Goal: Task Accomplishment & Management: Manage account settings

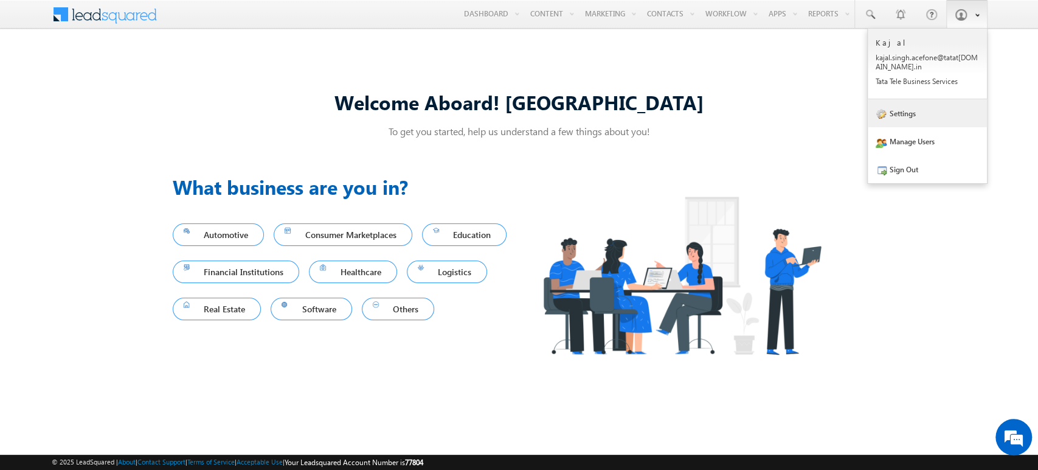
click at [892, 122] on link "Settings" at bounding box center [927, 113] width 119 height 28
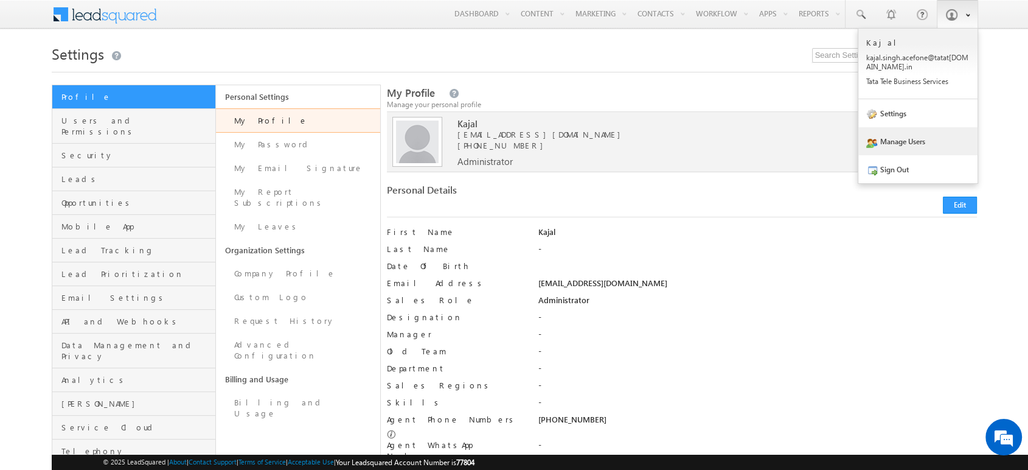
click at [912, 149] on link "Manage Users" at bounding box center [917, 141] width 119 height 28
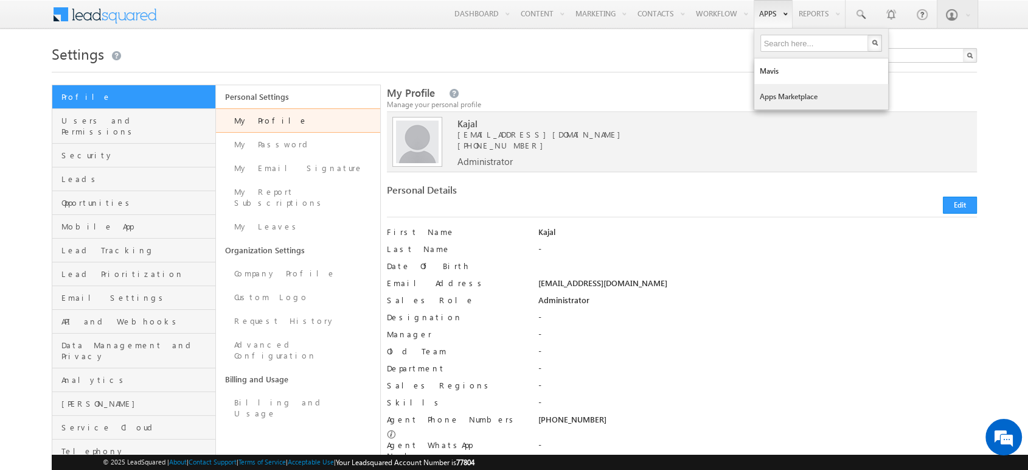
click at [792, 89] on link "Apps Marketplace" at bounding box center [821, 97] width 134 height 26
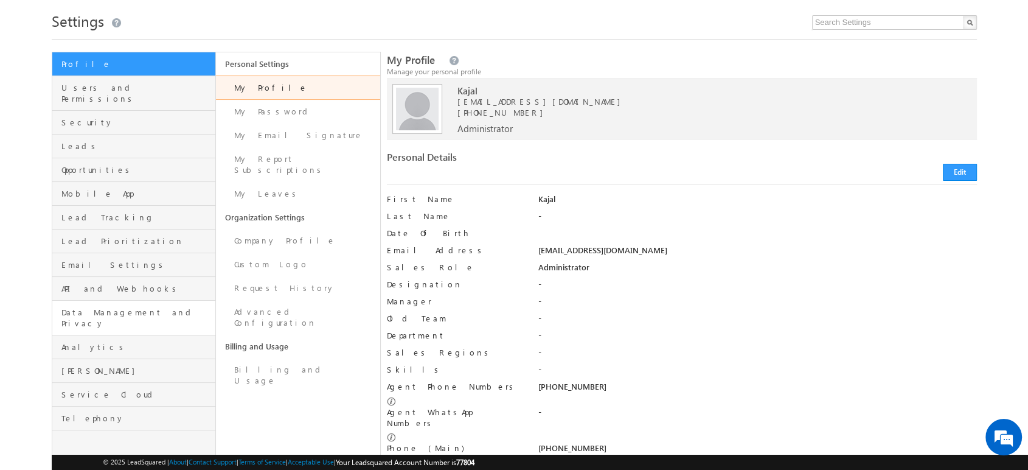
scroll to position [34, 0]
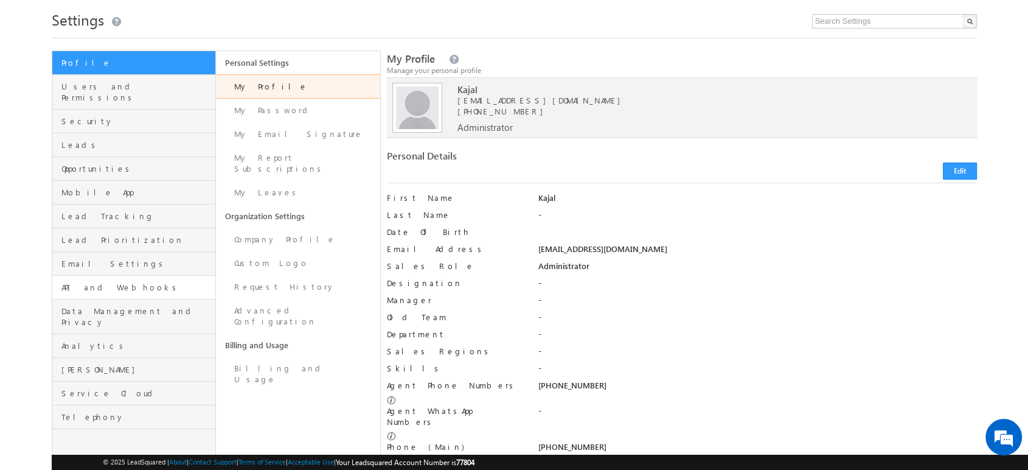
click at [117, 282] on link "API and Webhooks" at bounding box center [134, 288] width 164 height 24
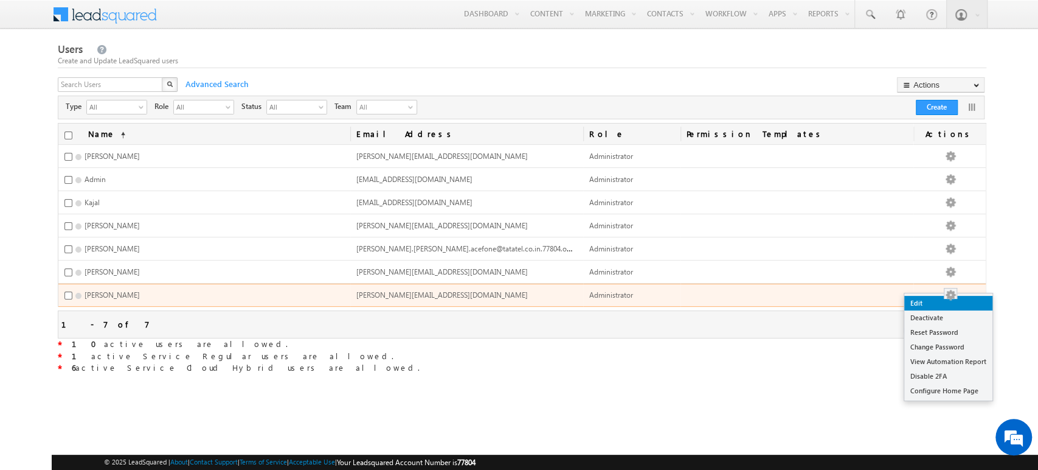
click at [943, 300] on link "Edit" at bounding box center [949, 303] width 88 height 15
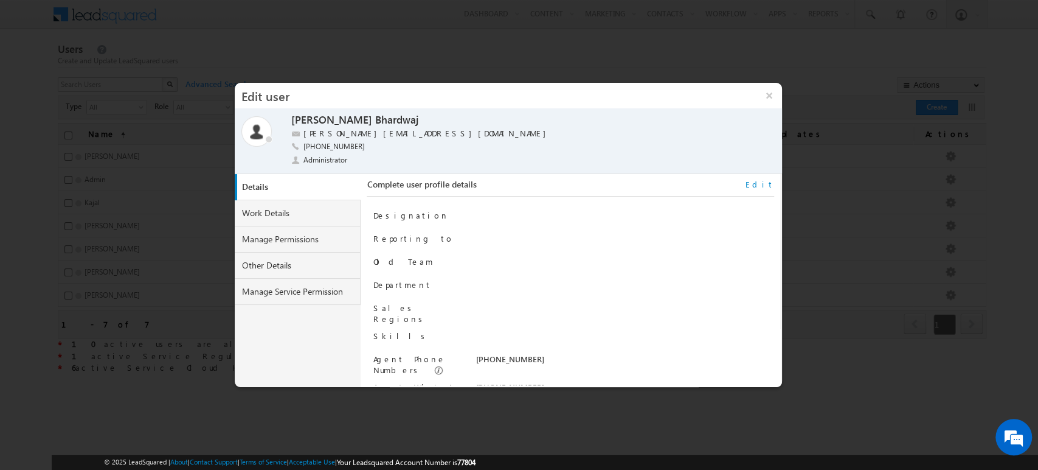
scroll to position [15, 0]
click at [262, 210] on link "Work Details" at bounding box center [298, 213] width 127 height 26
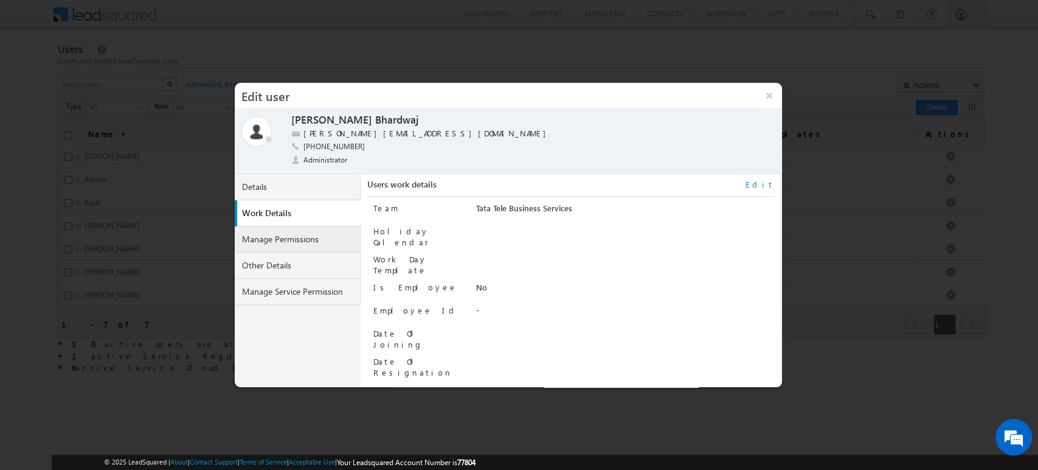
click at [288, 241] on link "Manage Permissions" at bounding box center [298, 239] width 127 height 26
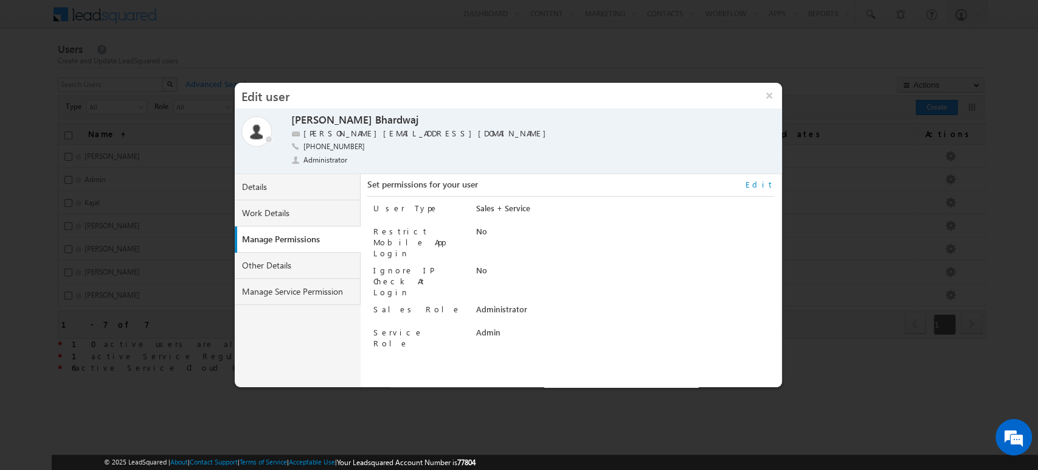
click at [769, 185] on link "Edit" at bounding box center [760, 184] width 29 height 11
click at [521, 212] on select "Regular Service Cloud Sales + Service" at bounding box center [600, 210] width 249 height 14
select select "5"
click at [476, 203] on select "Regular Service Cloud Sales + Service" at bounding box center [600, 210] width 249 height 14
checkbox input "true"
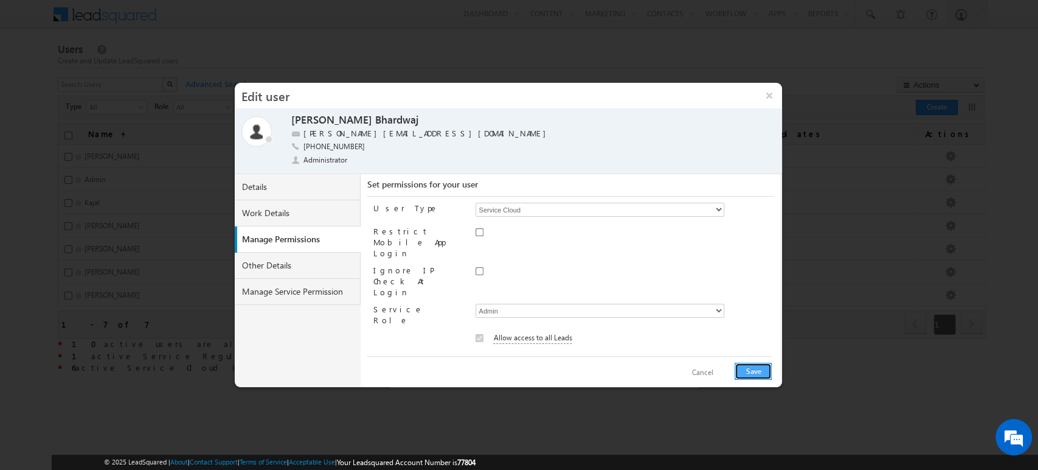
click at [752, 370] on button "Save" at bounding box center [753, 371] width 37 height 17
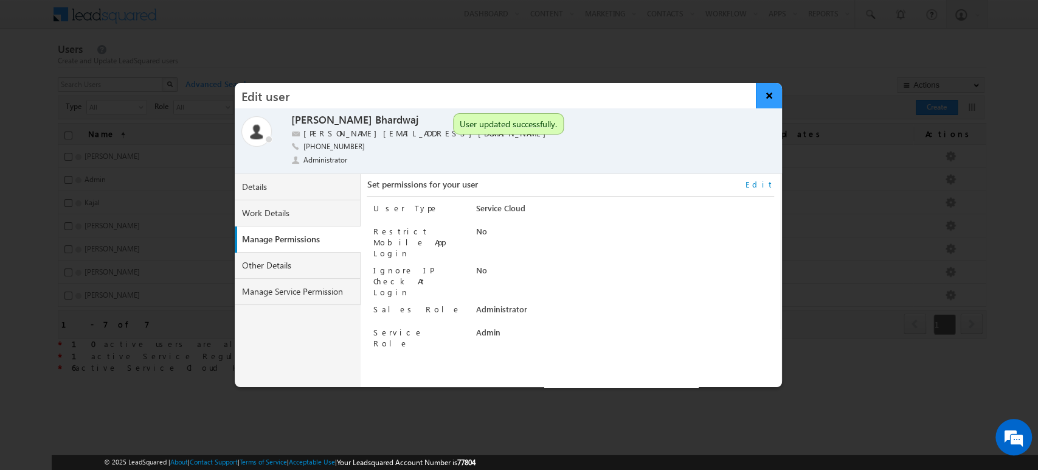
click at [774, 94] on button "×" at bounding box center [769, 96] width 26 height 26
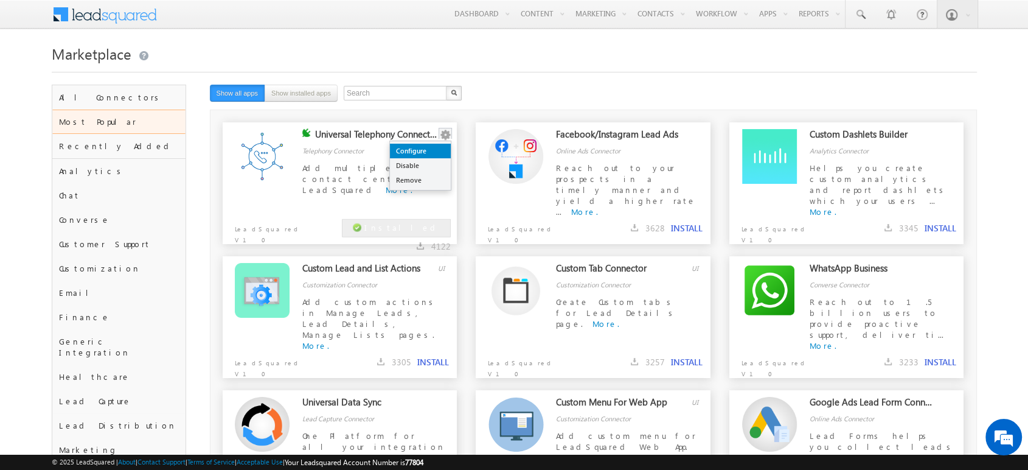
click at [433, 149] on link "Configure" at bounding box center [420, 151] width 61 height 15
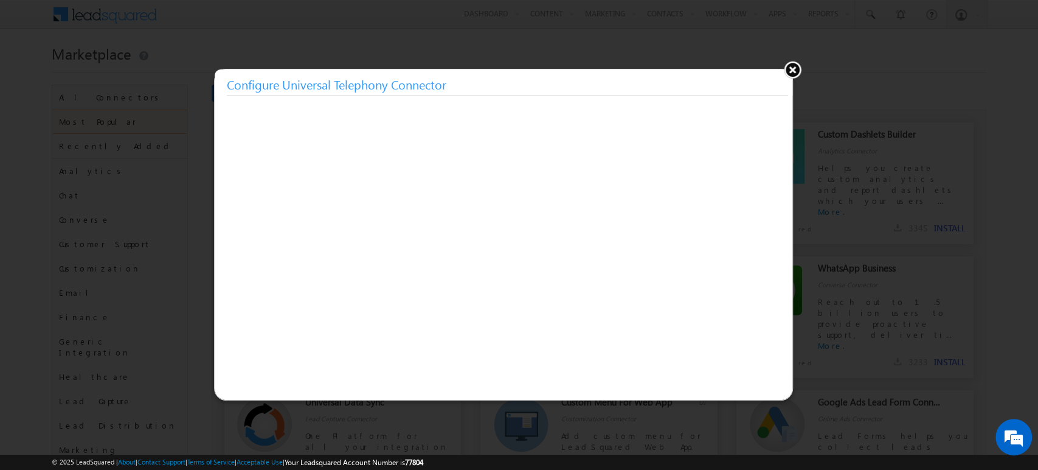
click at [794, 69] on button at bounding box center [792, 69] width 18 height 18
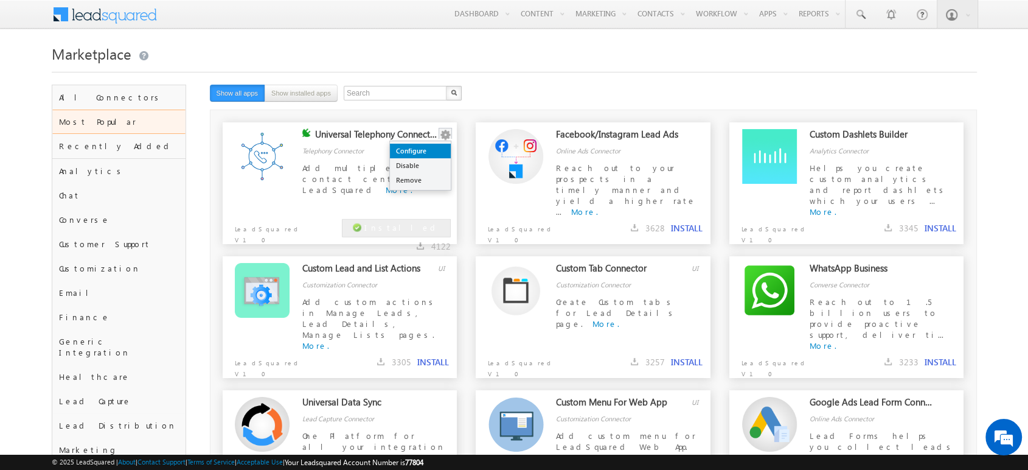
click at [438, 150] on link "Configure" at bounding box center [420, 151] width 61 height 15
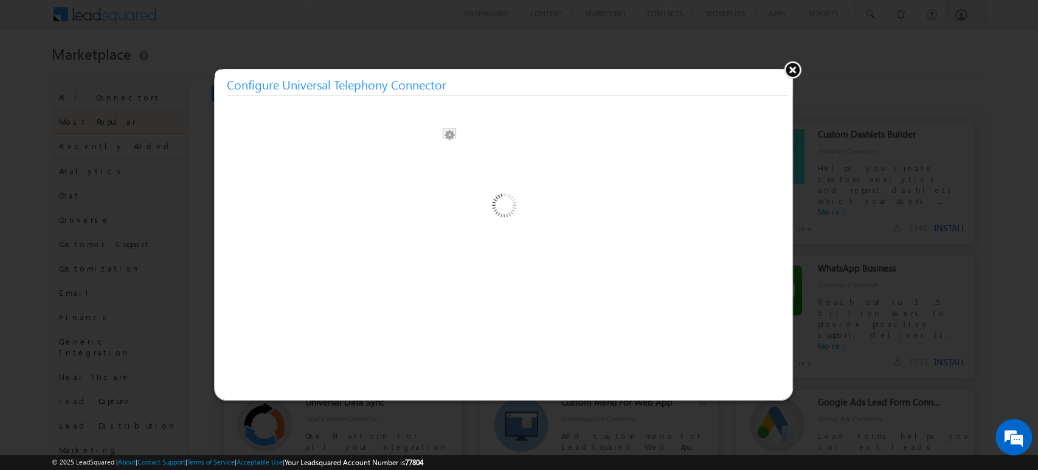
click at [440, 150] on img at bounding box center [503, 207] width 126 height 126
